Goal: Task Accomplishment & Management: Complete application form

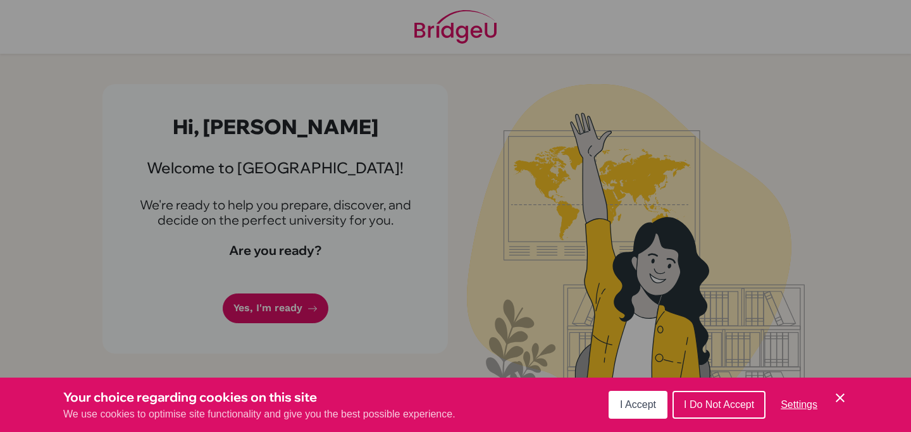
click at [644, 403] on span "I Accept" at bounding box center [638, 404] width 36 height 11
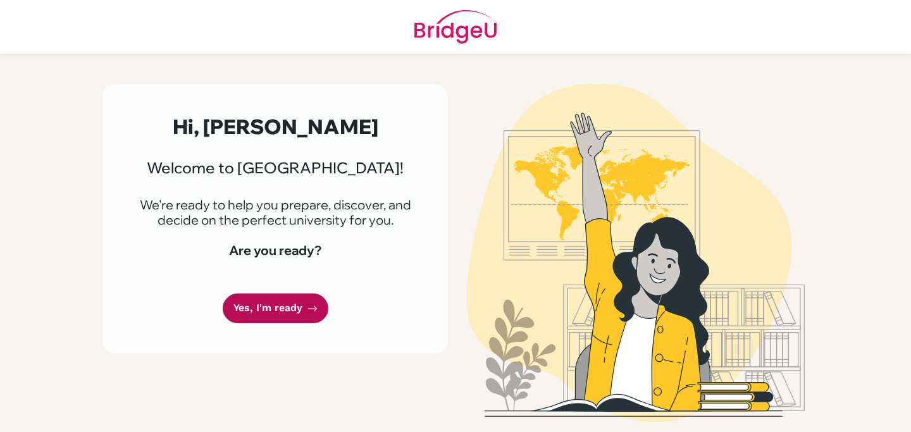
click at [301, 300] on link "Yes, I'm ready" at bounding box center [276, 308] width 106 height 30
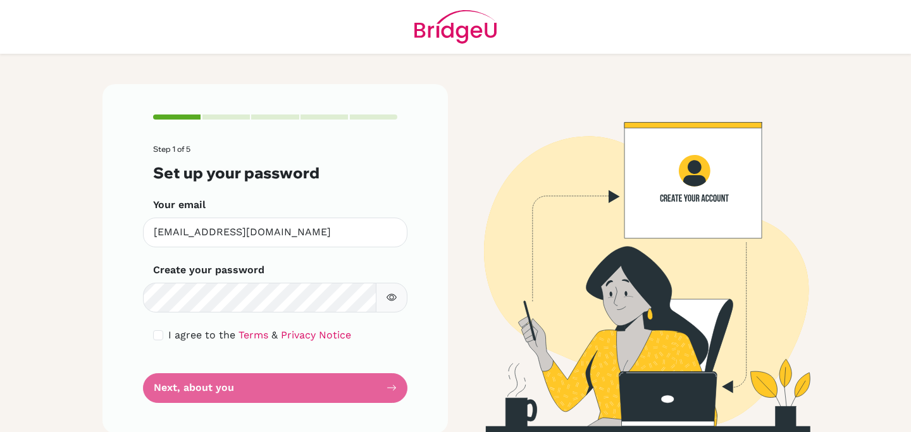
click at [165, 341] on div "I agree to the Terms & Privacy Notice" at bounding box center [275, 335] width 244 height 15
click at [156, 332] on input "checkbox" at bounding box center [158, 335] width 10 height 10
checkbox input "true"
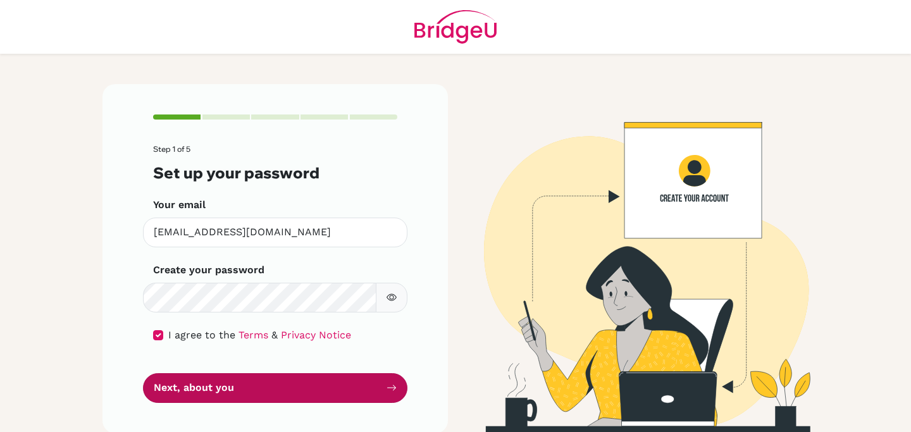
click at [177, 381] on button "Next, about you" at bounding box center [275, 388] width 264 height 30
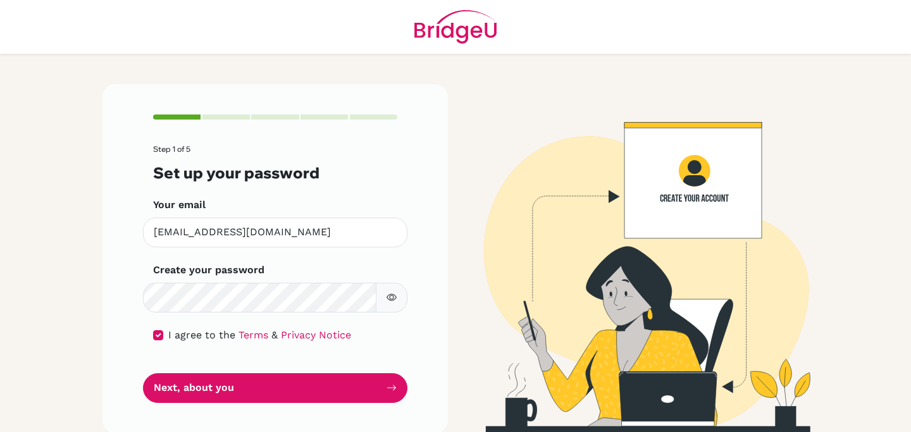
scroll to position [11, 0]
